Goal: Task Accomplishment & Management: Use online tool/utility

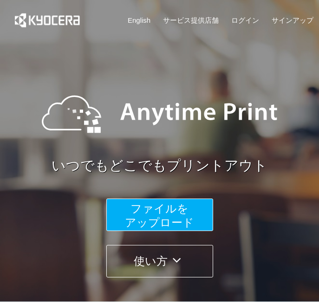
scroll to position [139, 0]
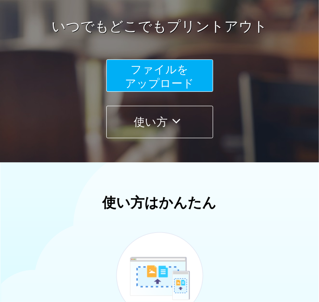
click at [146, 79] on span "ファイルを ​​アップロード" at bounding box center [159, 76] width 69 height 26
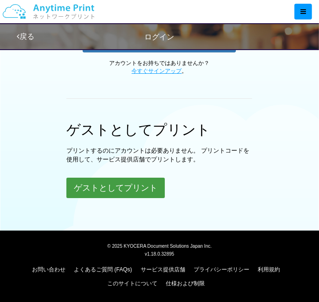
scroll to position [258, 0]
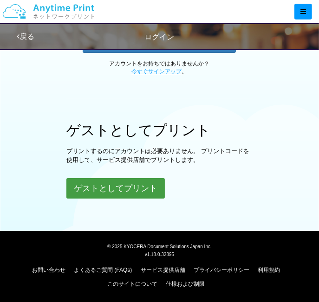
click at [133, 184] on button "ゲストとしてプリント" at bounding box center [115, 188] width 98 height 20
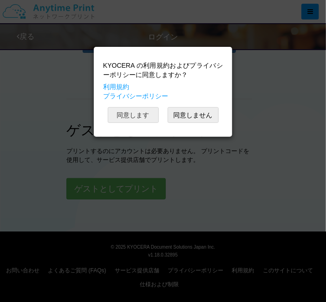
click at [143, 116] on button "同意します" at bounding box center [133, 115] width 51 height 16
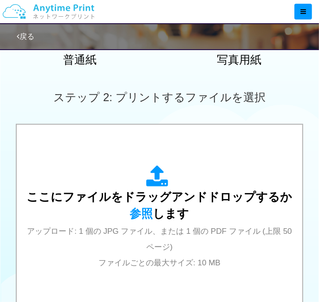
scroll to position [258, 0]
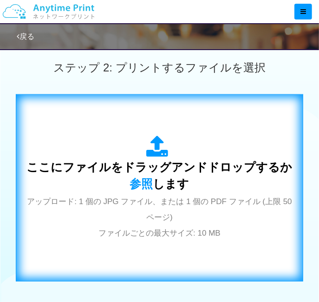
click at [167, 175] on span "ここにファイルをドラッグアンドドロップするか 参照 します" at bounding box center [159, 176] width 266 height 30
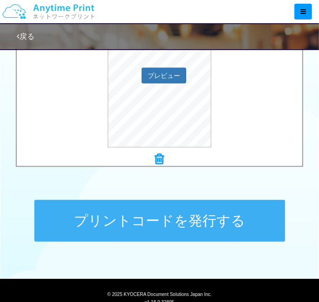
scroll to position [372, 0]
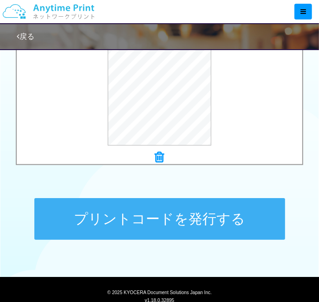
click at [192, 219] on button "プリントコードを発行する" at bounding box center [159, 219] width 251 height 42
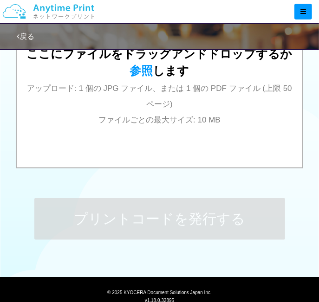
scroll to position [0, 0]
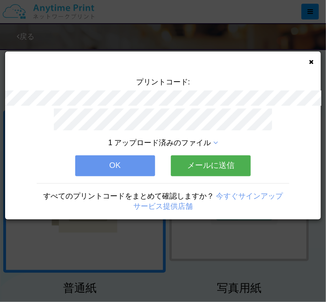
click at [211, 162] on button "メールに送信" at bounding box center [211, 166] width 80 height 20
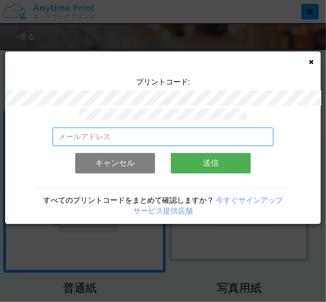
click at [126, 131] on input "email" at bounding box center [163, 137] width 221 height 19
type input "[EMAIL_ADDRESS][DOMAIN_NAME]"
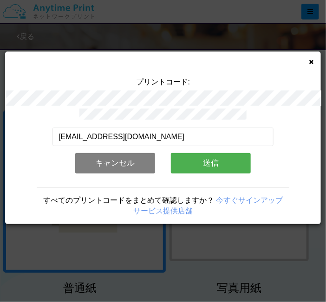
click at [216, 163] on button "送信" at bounding box center [211, 163] width 80 height 20
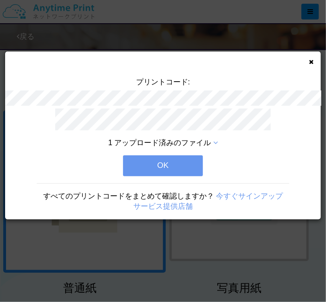
click at [175, 164] on button "OK" at bounding box center [163, 166] width 80 height 20
